Goal: Use online tool/utility: Utilize a website feature to perform a specific function

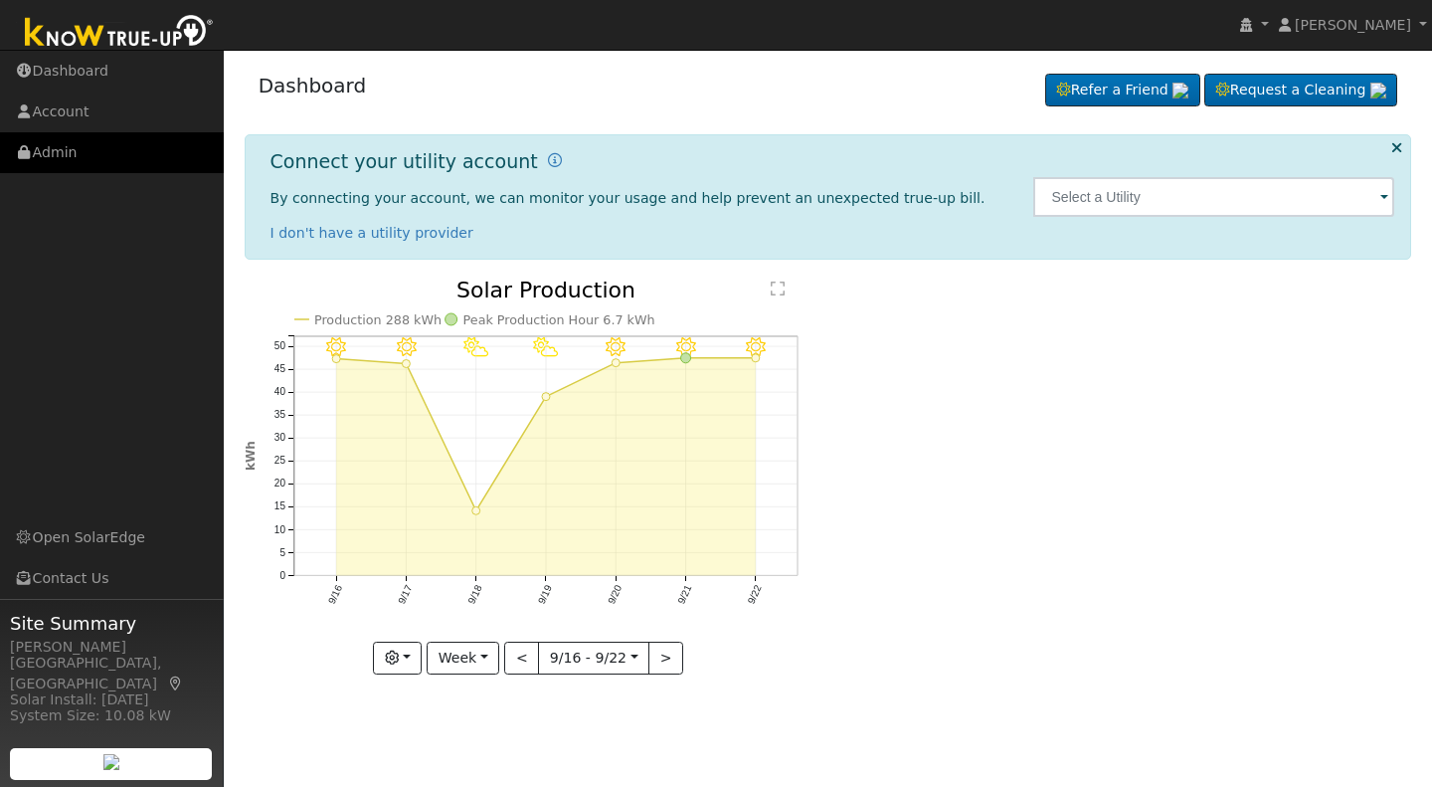
click at [62, 151] on link "Admin" at bounding box center [112, 152] width 224 height 41
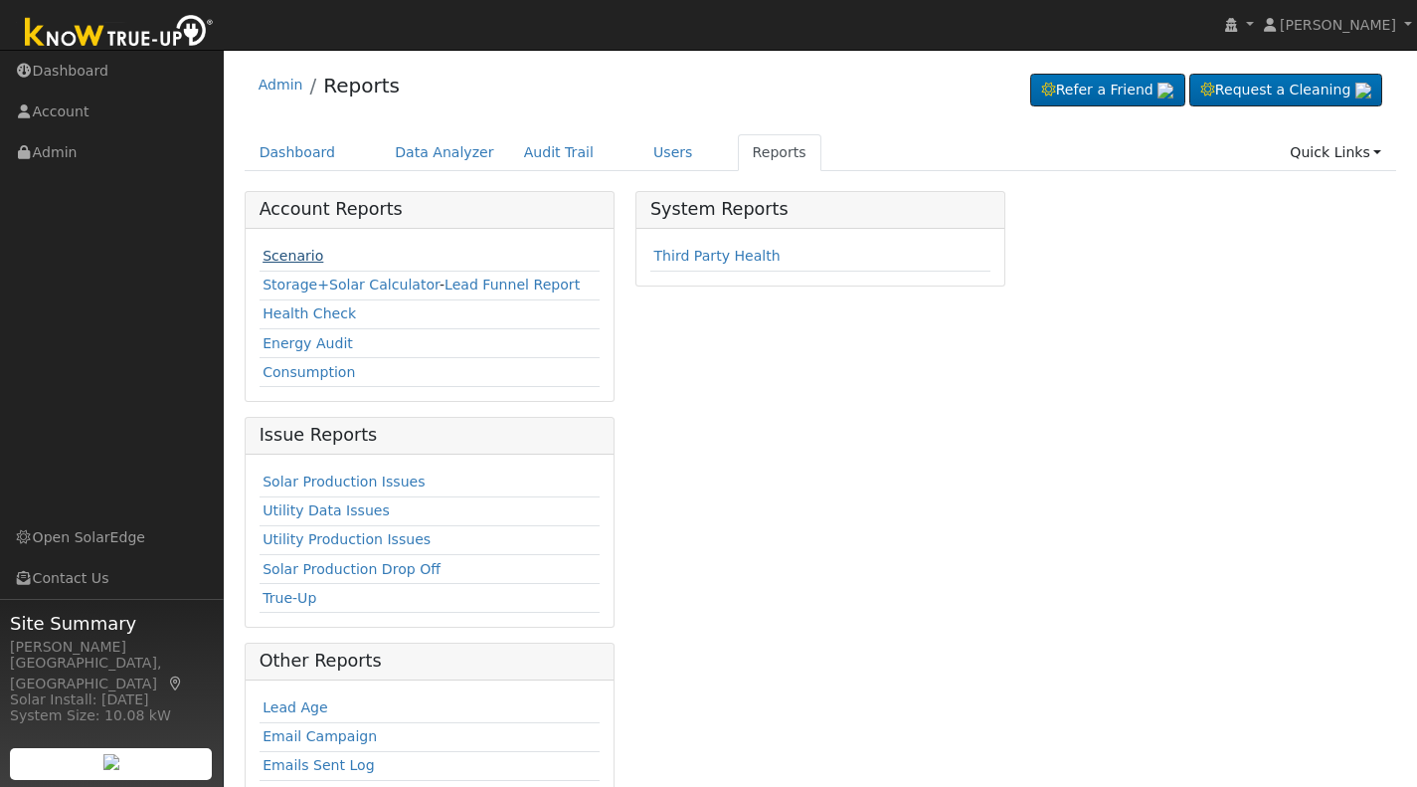
click at [281, 260] on link "Scenario" at bounding box center [293, 256] width 61 height 16
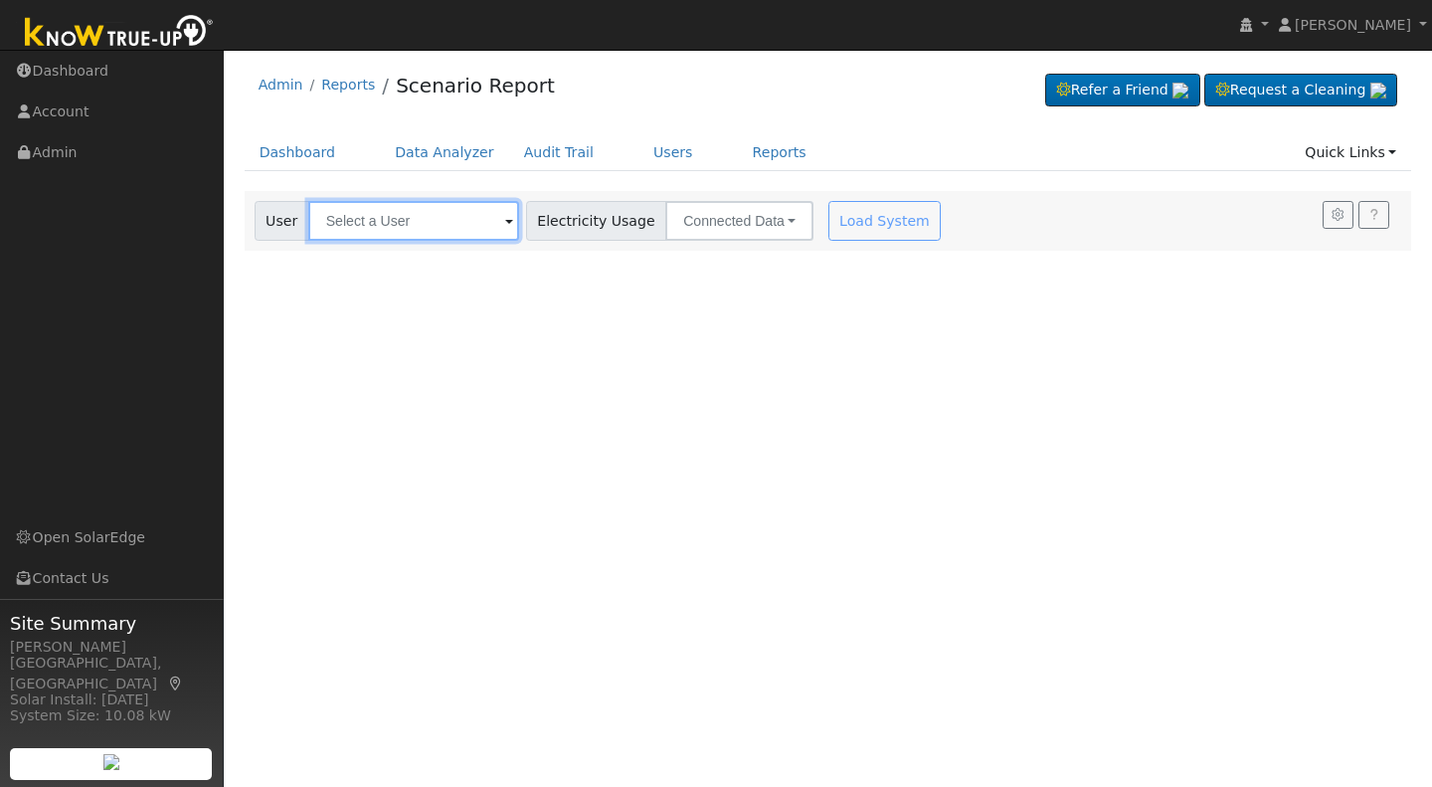
click at [352, 226] on input "text" at bounding box center [413, 221] width 211 height 40
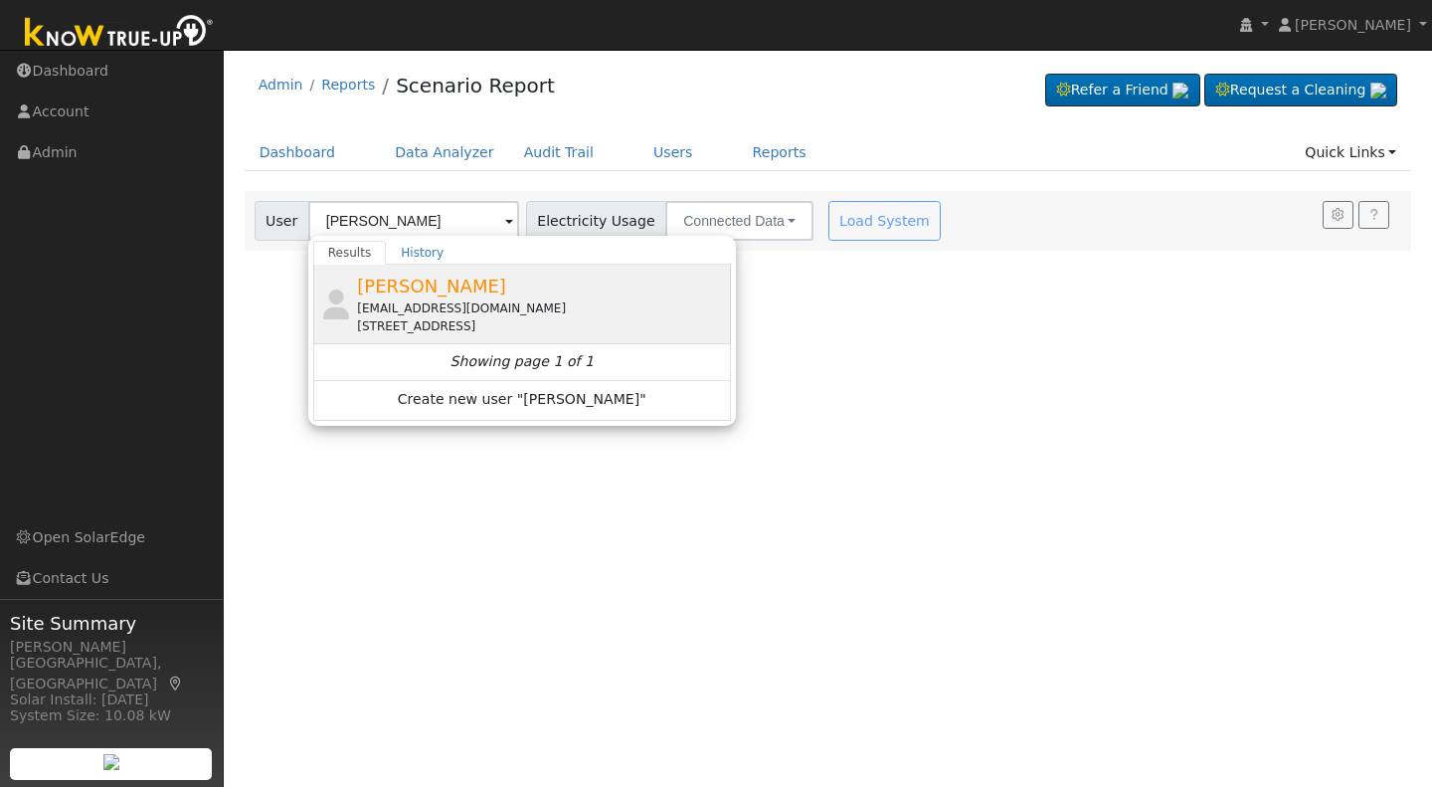
click at [415, 282] on span "Alex Rodriguez" at bounding box center [431, 285] width 149 height 21
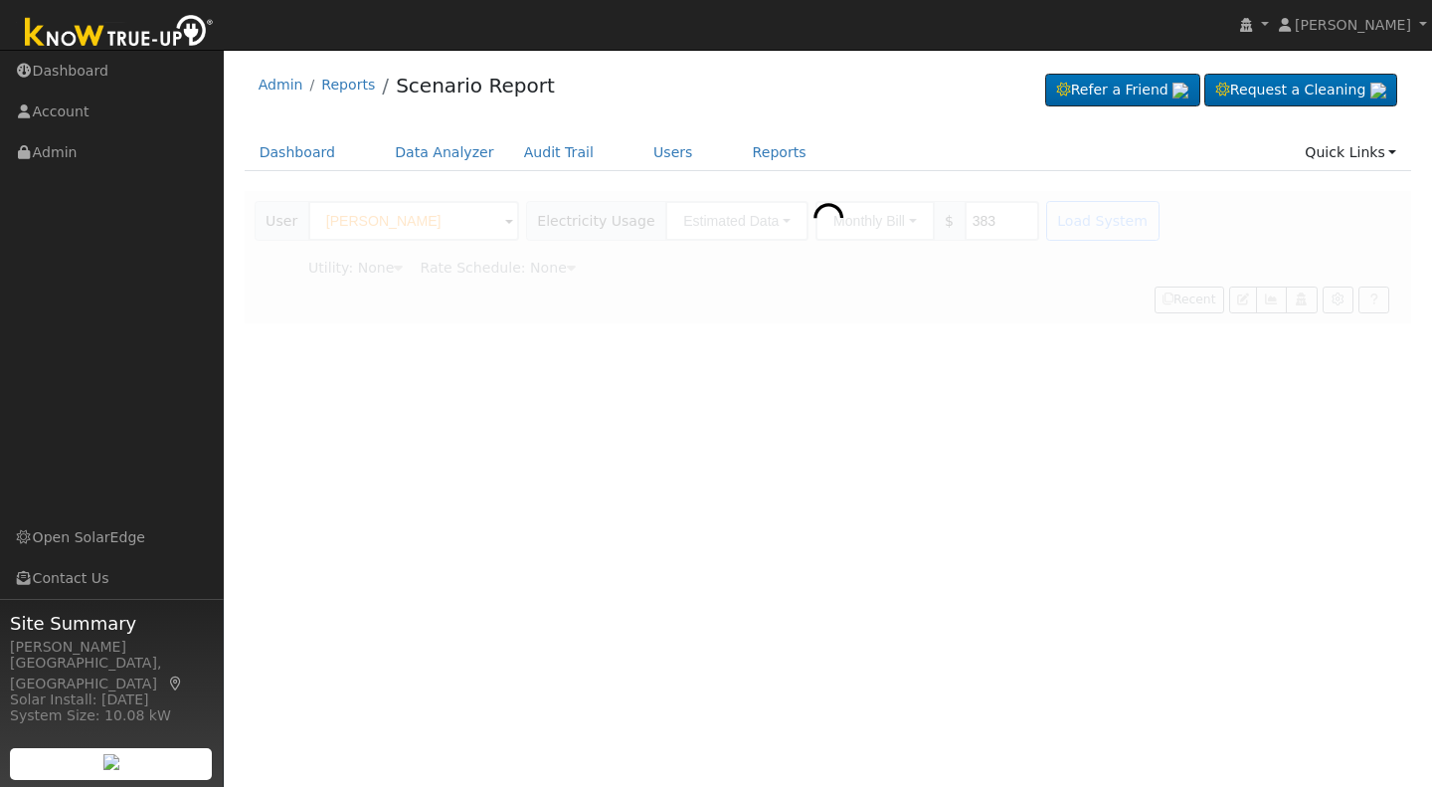
type input "Alex Rodriguez"
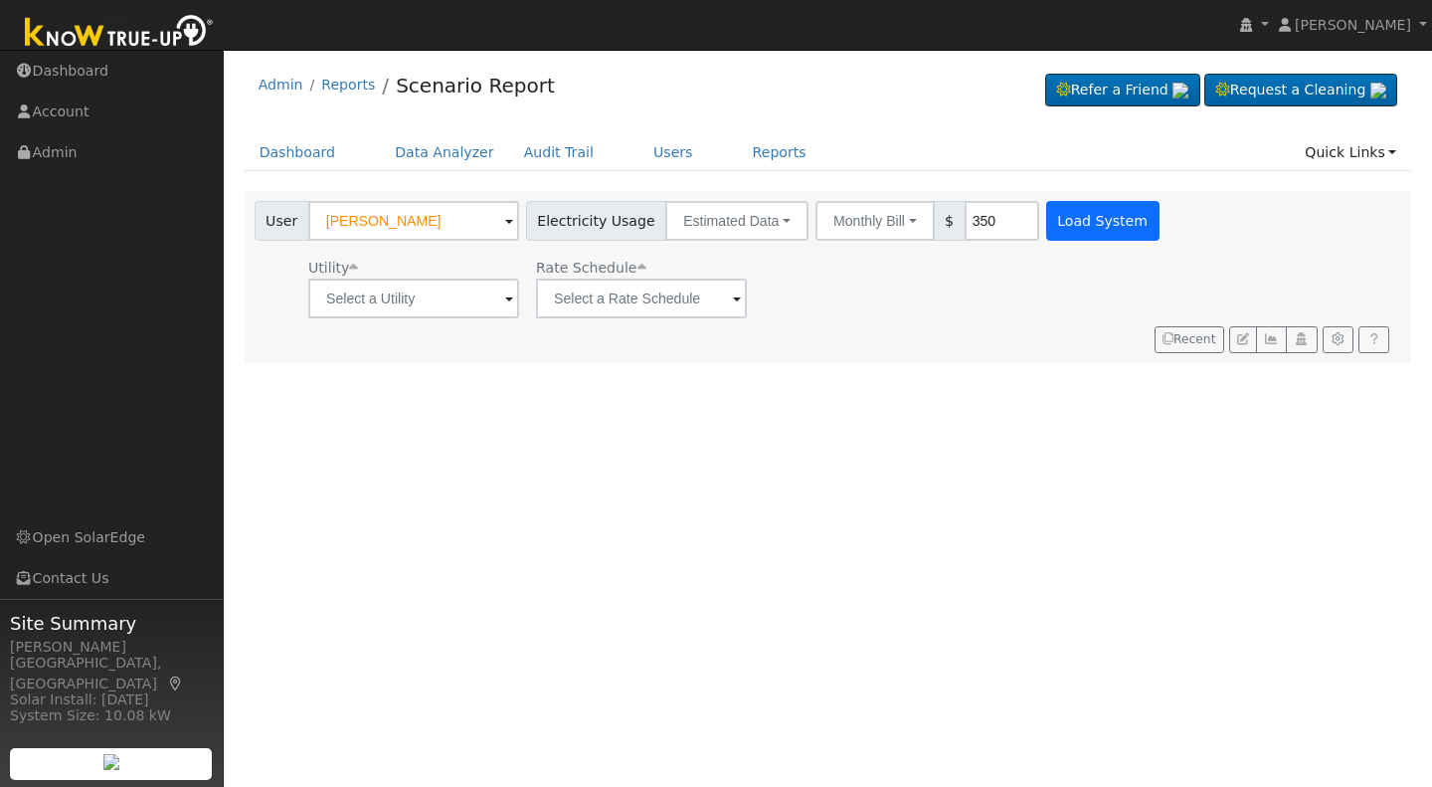
type input "350"
click at [1067, 221] on button "Load System" at bounding box center [1102, 221] width 113 height 40
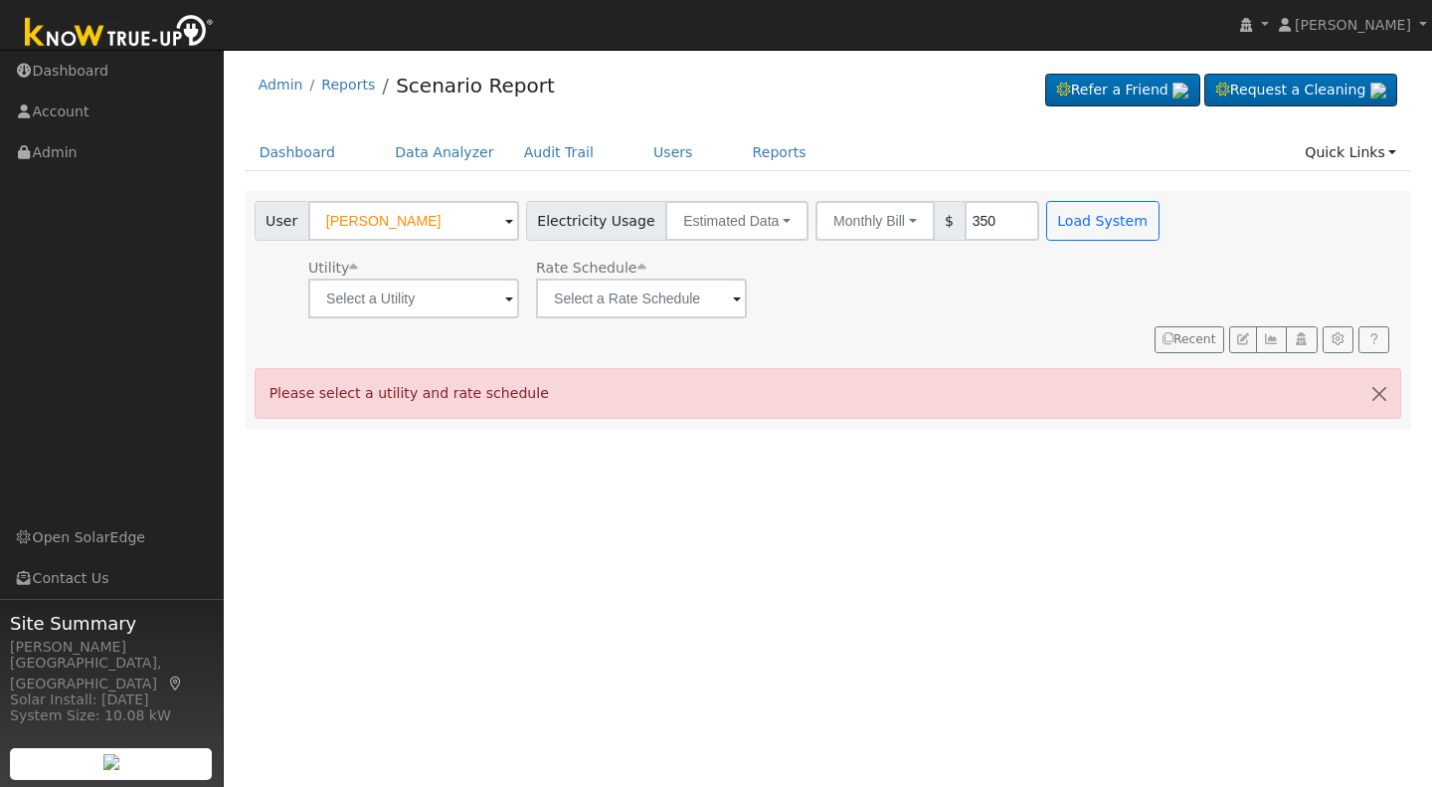
click at [505, 306] on span at bounding box center [509, 299] width 8 height 23
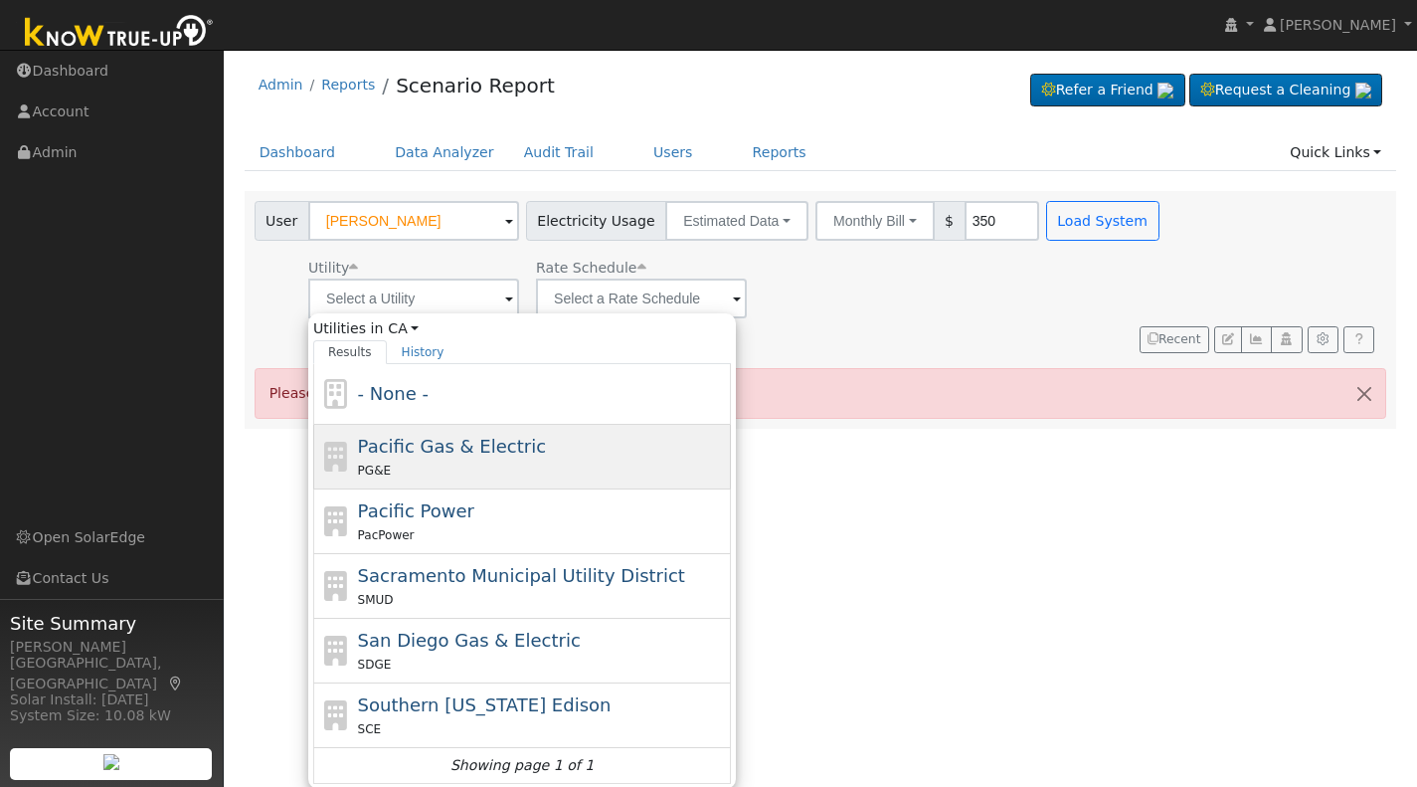
click at [420, 467] on div "PG&E" at bounding box center [542, 469] width 369 height 21
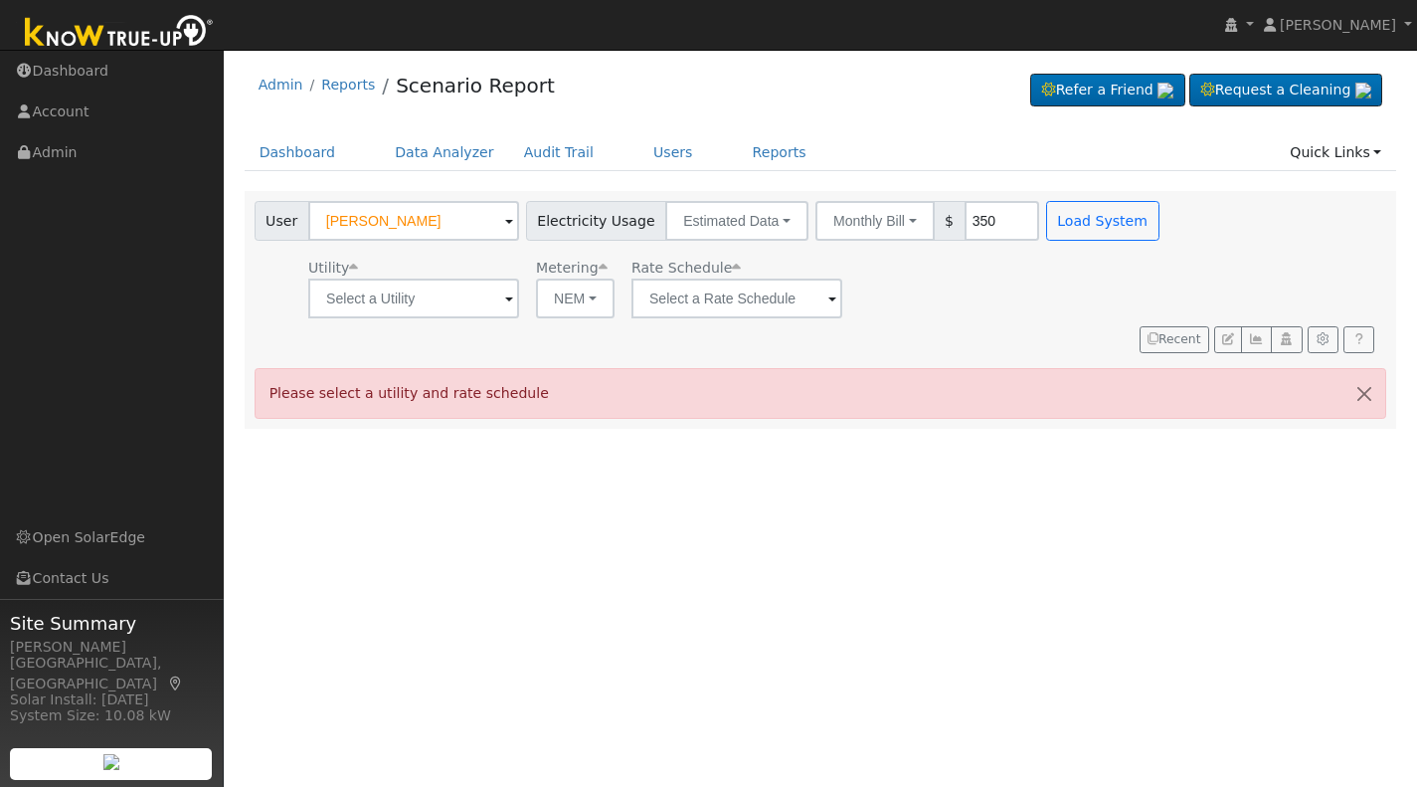
type input "Pacific Gas & Electric"
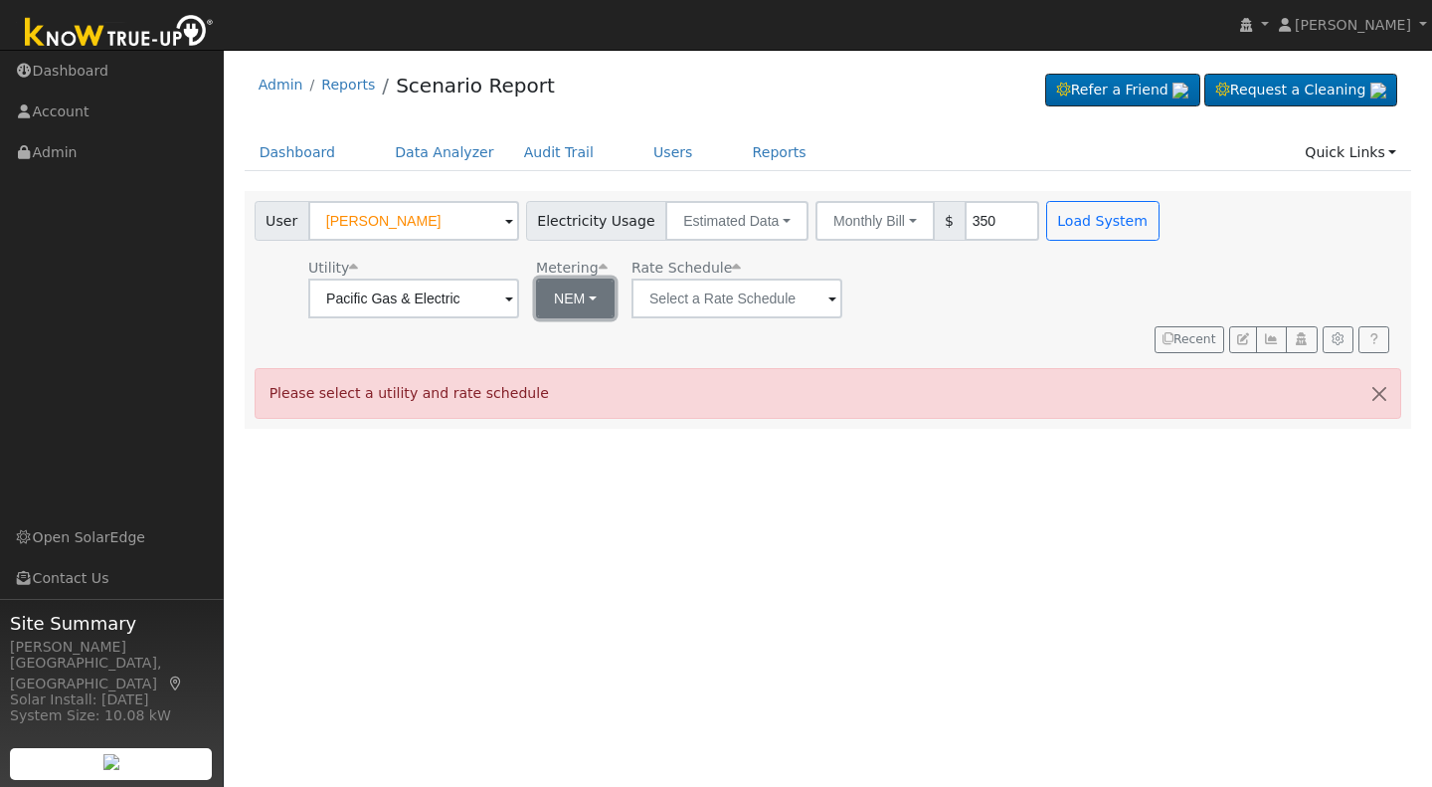
click at [589, 300] on button "NEM" at bounding box center [575, 298] width 79 height 40
click at [564, 371] on link "NBT" at bounding box center [602, 371] width 138 height 28
type input "E-ELEC"
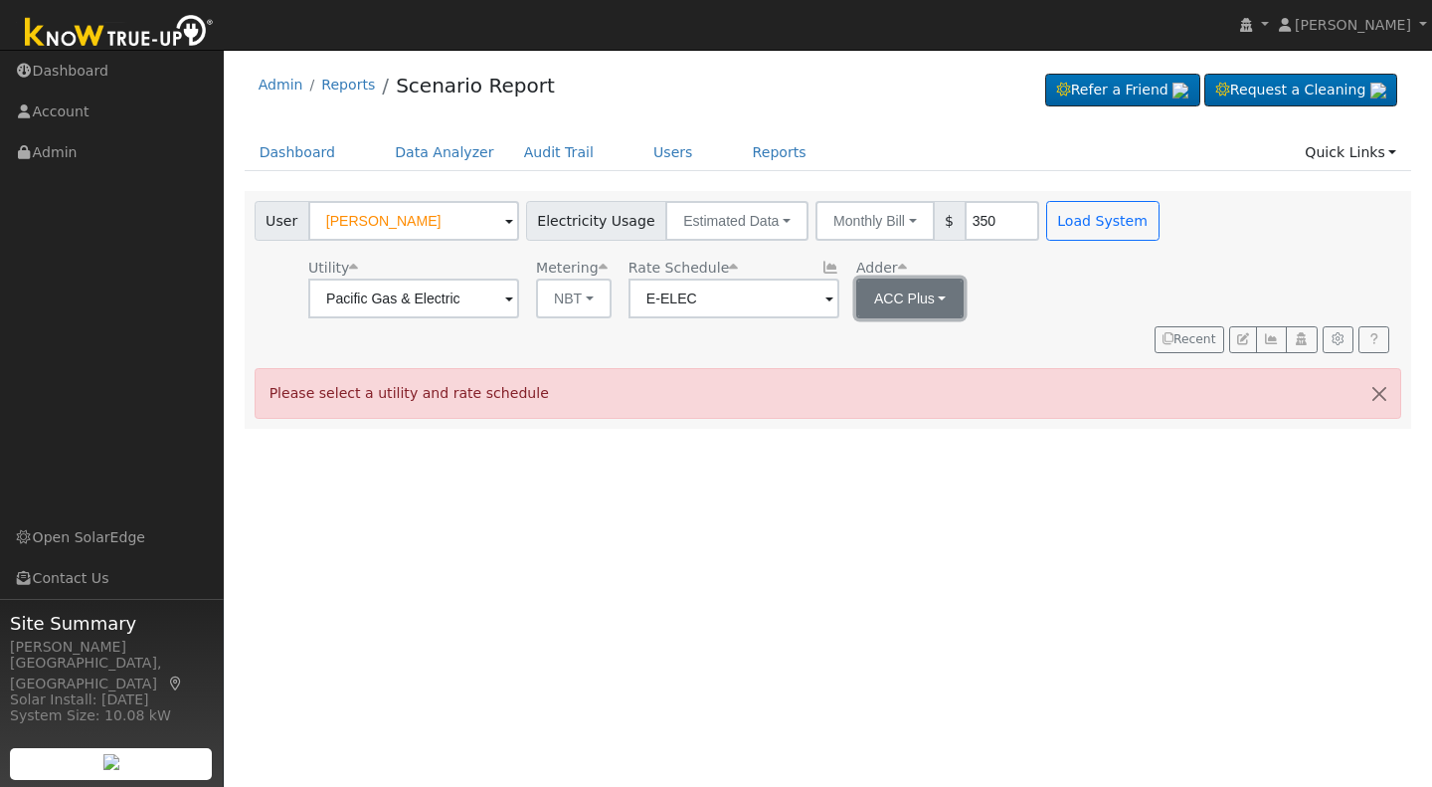
click at [938, 291] on button "ACC Plus" at bounding box center [910, 298] width 108 height 40
click at [888, 398] on link "SB-535" at bounding box center [918, 399] width 138 height 28
click at [1066, 216] on button "Load System" at bounding box center [1102, 221] width 113 height 40
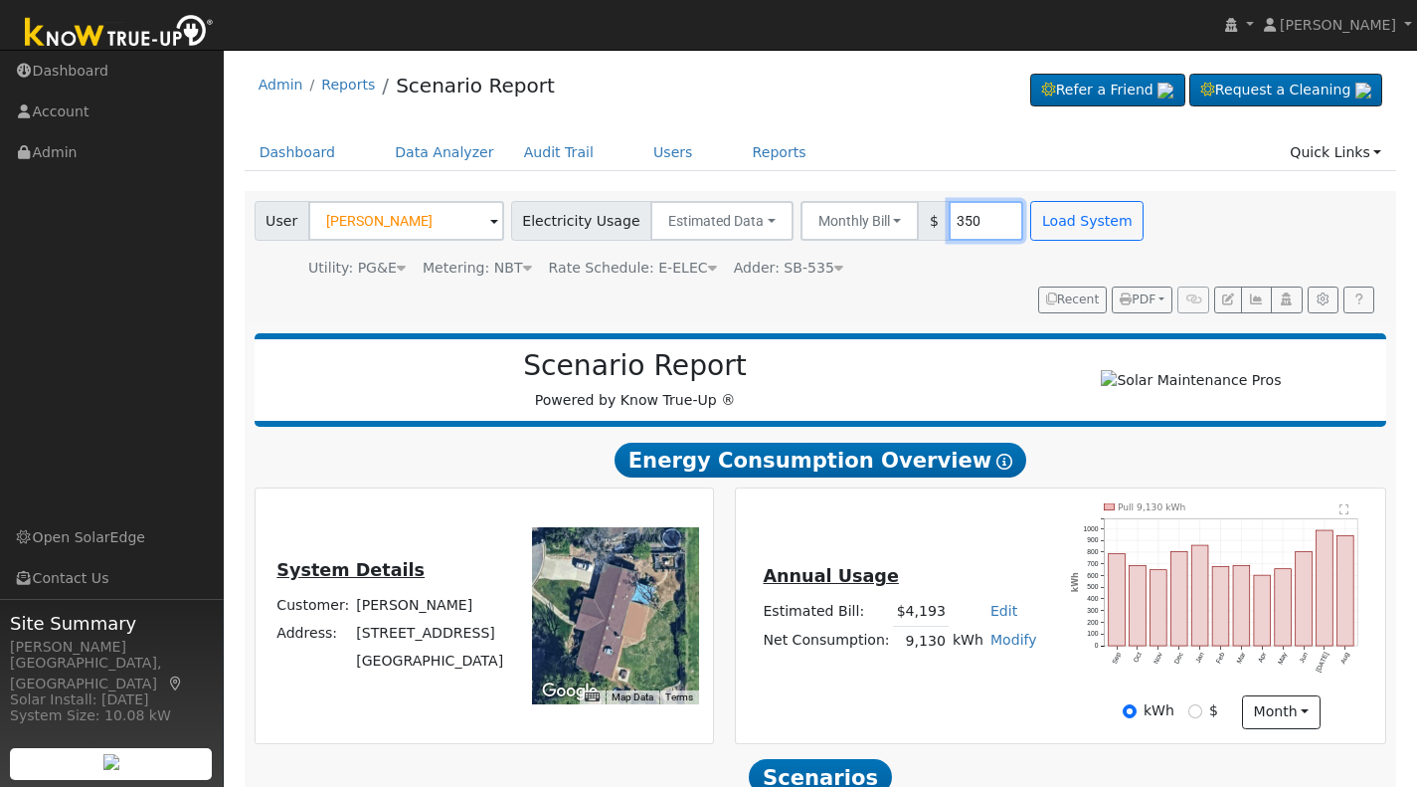
click at [969, 216] on input "350" at bounding box center [986, 221] width 75 height 40
click at [995, 265] on div "Utility: PG&E Pacific Gas & Electric Metering: NBT NBT NEM NBT Rate Schedule: E…" at bounding box center [702, 265] width 902 height 28
drag, startPoint x: 936, startPoint y: 294, endPoint x: 962, endPoint y: 226, distance: 73.3
click at [962, 226] on input "320" at bounding box center [986, 221] width 75 height 40
click at [937, 263] on div "Utility: PG&E Pacific Gas & Electric Metering: NBT NBT NEM NBT Rate Schedule: E…" at bounding box center [702, 265] width 902 height 28
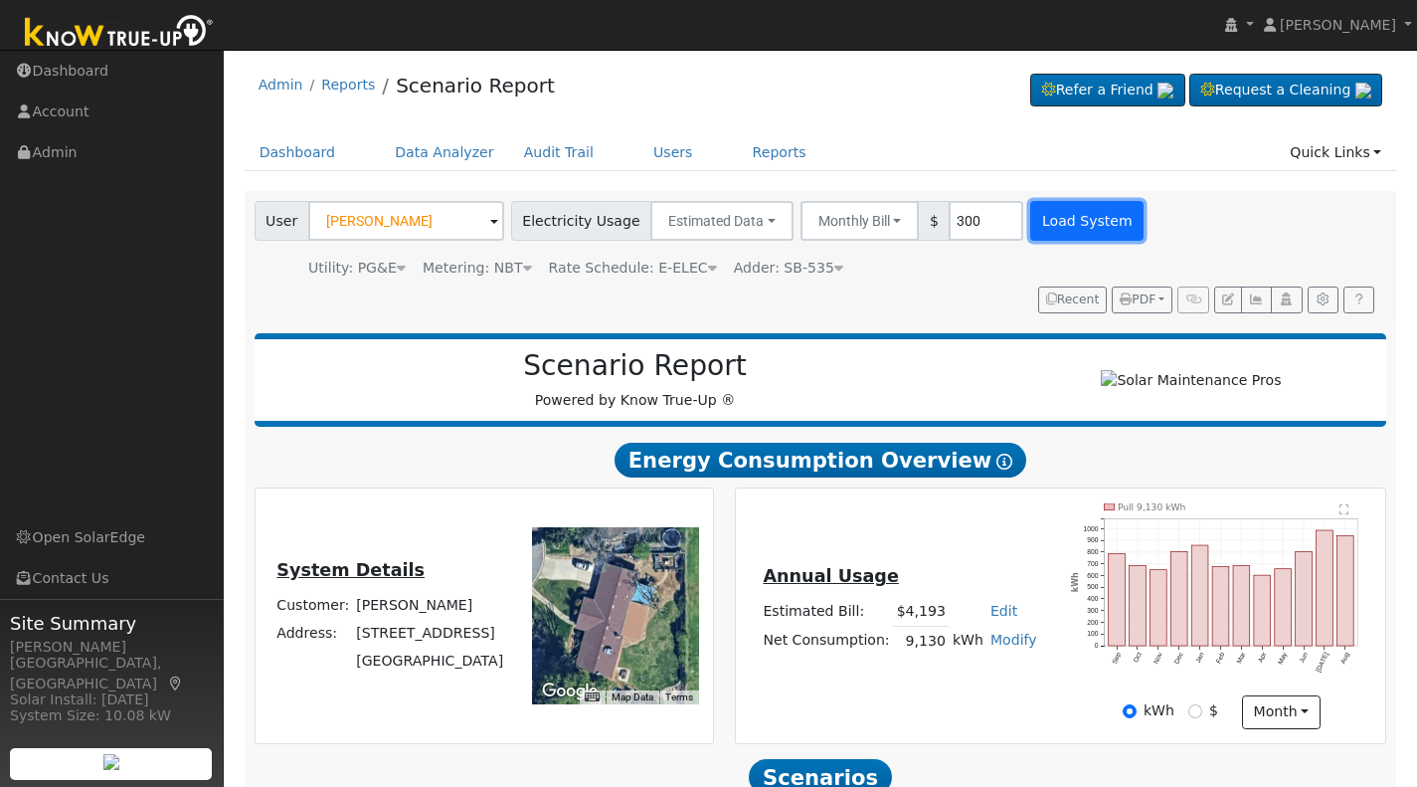
click at [1038, 219] on button "Load System" at bounding box center [1086, 221] width 113 height 40
click at [956, 218] on input "300" at bounding box center [986, 221] width 75 height 40
click at [1034, 218] on button "Load System" at bounding box center [1086, 221] width 113 height 40
click at [964, 211] on input "315" at bounding box center [986, 221] width 75 height 40
type input "325"
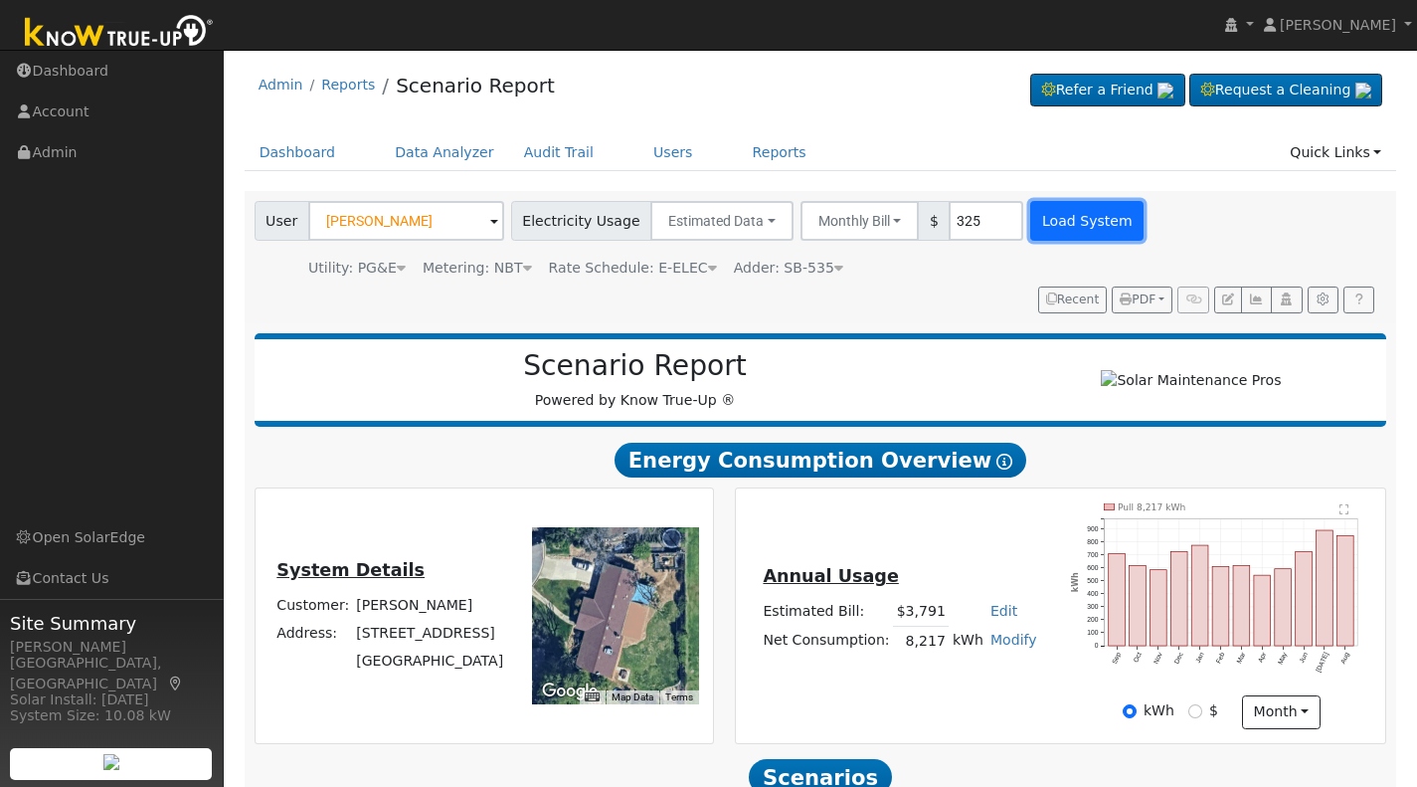
click at [1044, 221] on button "Load System" at bounding box center [1086, 221] width 113 height 40
